Goal: Task Accomplishment & Management: Manage account settings

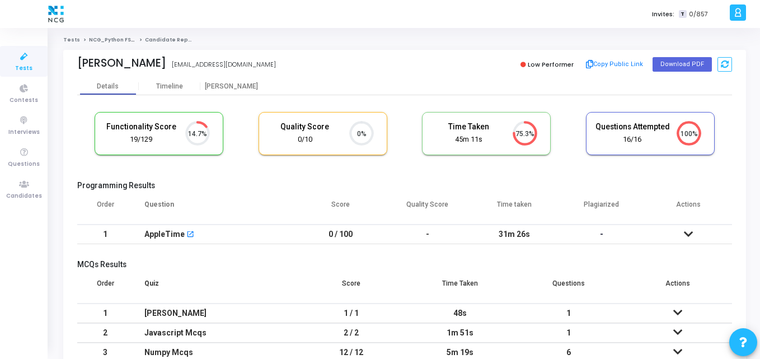
scroll to position [23, 29]
click at [129, 63] on div "Ajit Pande" at bounding box center [121, 62] width 89 height 13
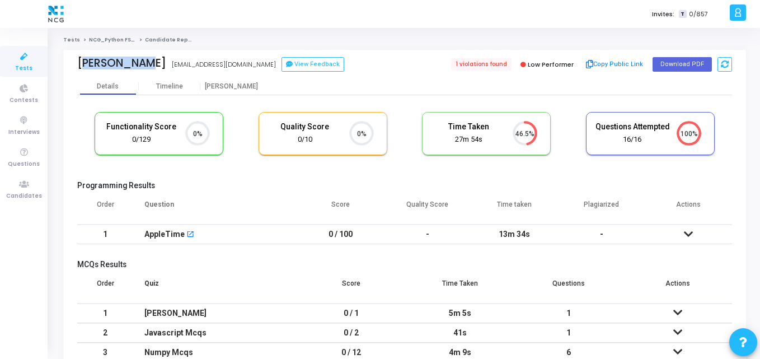
drag, startPoint x: 129, startPoint y: 63, endPoint x: 78, endPoint y: 65, distance: 50.4
click at [78, 65] on div "Ajit Pande" at bounding box center [121, 62] width 89 height 13
copy div "Ajit Pande"
click at [26, 67] on span "Tests" at bounding box center [23, 69] width 17 height 10
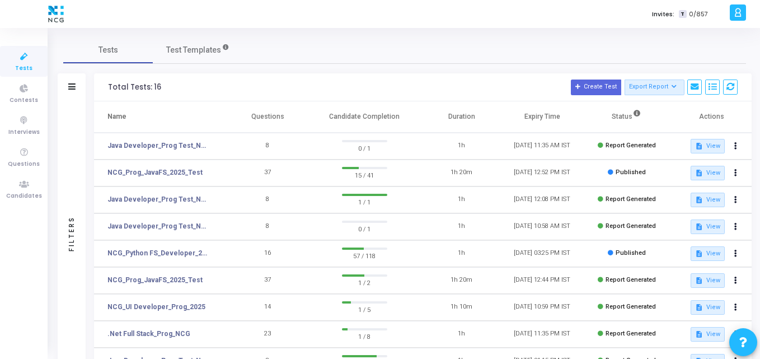
click at [228, 74] on div "Total Tests: 16 Create Test Export Report Id Name Job Role Questions Candidate …" at bounding box center [422, 87] width 657 height 28
drag, startPoint x: 361, startPoint y: 1, endPoint x: 377, endPoint y: -49, distance: 52.2
click at [377, 0] on html "</div></div> K Kajal Settings Account settings and more Log Out My Profile My T…" at bounding box center [380, 179] width 760 height 359
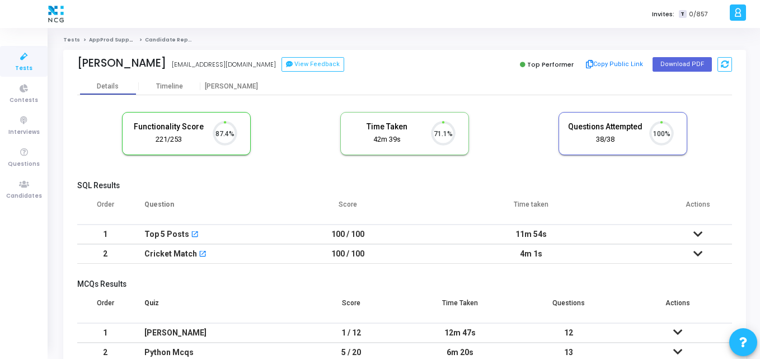
scroll to position [23, 29]
click at [166, 60] on div "Yogesh Bhangale" at bounding box center [121, 62] width 89 height 13
copy div "Bhangale"
click at [690, 60] on button "Download PDF" at bounding box center [681, 64] width 59 height 15
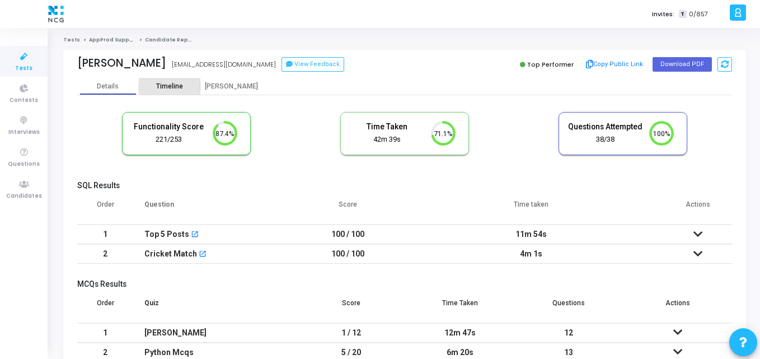
click at [187, 86] on div "Timeline" at bounding box center [170, 86] width 62 height 8
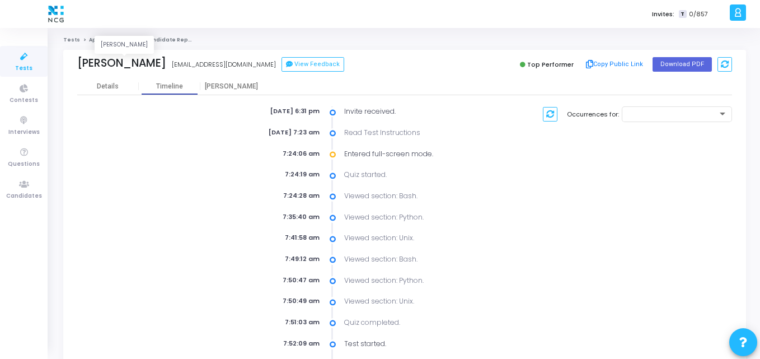
drag, startPoint x: 169, startPoint y: 65, endPoint x: 80, endPoint y: 68, distance: 89.6
click at [80, 68] on div "Yogesh Bhangale" at bounding box center [121, 62] width 89 height 13
copy div "Yogesh Bhangale"
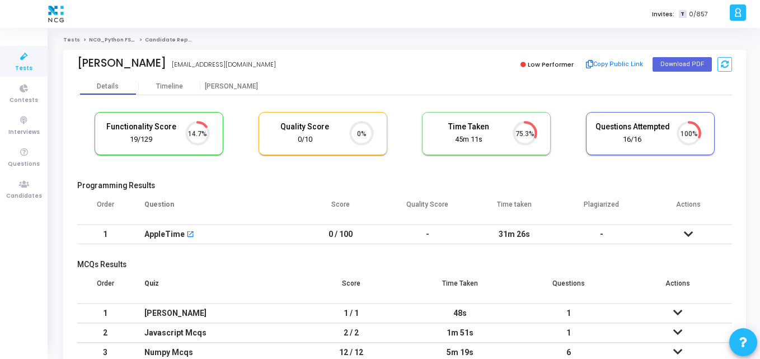
scroll to position [5, 5]
drag, startPoint x: 154, startPoint y: 62, endPoint x: 76, endPoint y: 64, distance: 77.8
click at [76, 64] on div "[PERSON_NAME] [PERSON_NAME] [EMAIL_ADDRESS][DOMAIN_NAME] Low Performer Copy Pub…" at bounding box center [404, 64] width 682 height 28
copy div "[PERSON_NAME]"
